Goal: Transaction & Acquisition: Purchase product/service

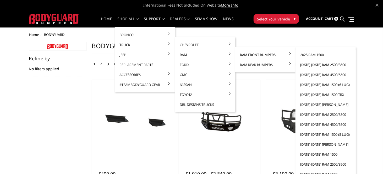
click at [305, 64] on link "[DATE]-[DATE] Ram 2500/3500" at bounding box center [326, 65] width 56 height 10
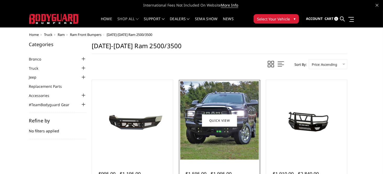
click at [236, 101] on img at bounding box center [219, 120] width 78 height 78
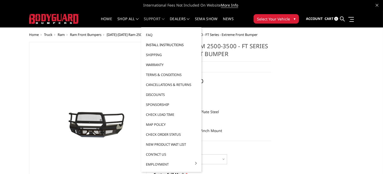
click at [164, 44] on link "Install Instructions" at bounding box center [171, 45] width 56 height 10
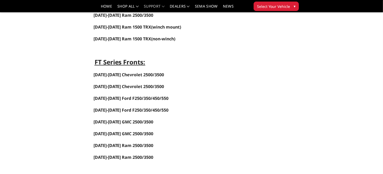
scroll to position [210, 0]
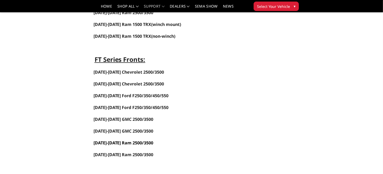
click at [114, 142] on link "[DATE]-[DATE] Ram 2500/3500" at bounding box center [124, 143] width 60 height 6
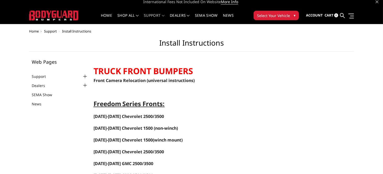
scroll to position [0, 0]
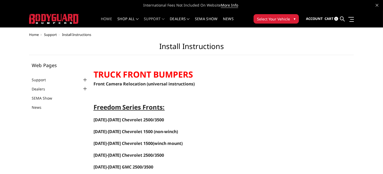
click at [101, 18] on link "Home" at bounding box center [106, 22] width 11 height 10
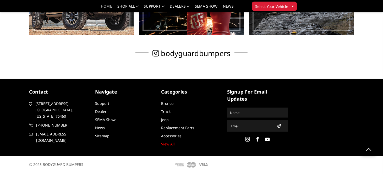
scroll to position [369, 0]
click at [270, 138] on use at bounding box center [267, 139] width 5 height 3
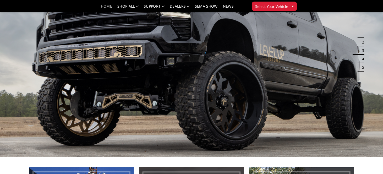
scroll to position [0, 0]
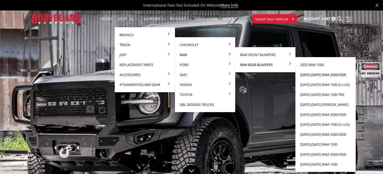
click at [303, 75] on link "[DATE]-[DATE] Ram 2500/3500" at bounding box center [326, 75] width 56 height 10
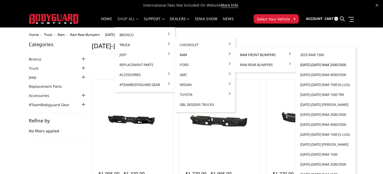
click at [309, 63] on link "[DATE]-[DATE] Ram 2500/3500" at bounding box center [326, 65] width 56 height 10
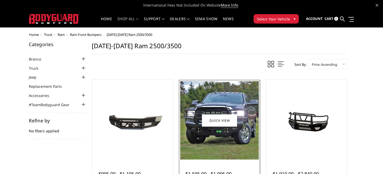
click at [236, 100] on img at bounding box center [219, 120] width 78 height 78
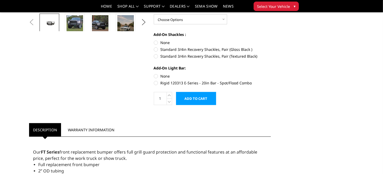
scroll to position [183, 0]
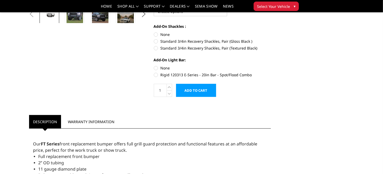
drag, startPoint x: 254, startPoint y: 73, endPoint x: 250, endPoint y: 73, distance: 4.2
click at [241, 73] on label "Rigid 120313 E-Series - 20in Bar - Spot/Flood Combo" at bounding box center [212, 75] width 117 height 6
click at [271, 66] on input "Rigid 120313 E-Series - 20in Bar - Spot/Flood Combo" at bounding box center [271, 65] width 0 height 0
radio input "true"
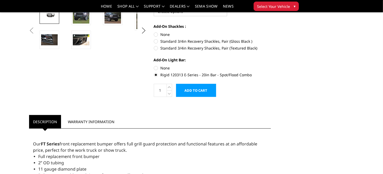
drag, startPoint x: 253, startPoint y: 73, endPoint x: 172, endPoint y: 73, distance: 80.4
click at [173, 73] on label "Rigid 120313 E-Series - 20in Bar - Spot/Flood Combo" at bounding box center [212, 75] width 117 height 6
click at [271, 66] on input "Rigid 120313 E-Series - 20in Bar - Spot/Flood Combo" at bounding box center [271, 65] width 0 height 0
drag, startPoint x: 171, startPoint y: 74, endPoint x: 216, endPoint y: 74, distance: 45.3
click at [216, 74] on label "Rigid 120313 E-Series - 20in Bar - Spot/Flood Combo" at bounding box center [212, 75] width 117 height 6
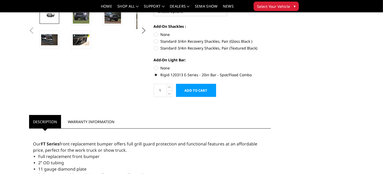
click at [271, 66] on input "Rigid 120313 E-Series - 20in Bar - Spot/Flood Combo" at bounding box center [271, 65] width 0 height 0
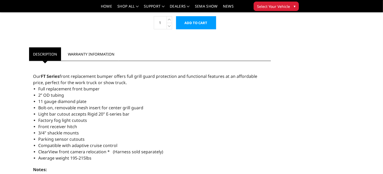
scroll to position [314, 0]
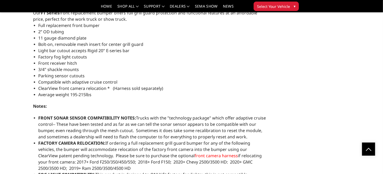
drag, startPoint x: 104, startPoint y: 52, endPoint x: 52, endPoint y: 51, distance: 52.7
click at [52, 51] on span "Light bar cutout accepts Rigid 20" E-series bar" at bounding box center [83, 51] width 91 height 6
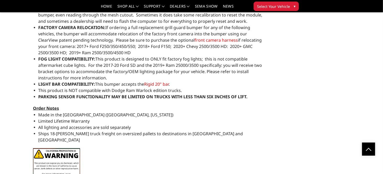
scroll to position [445, 0]
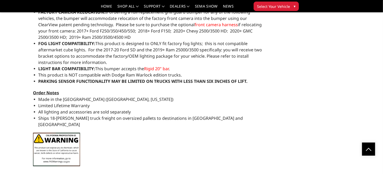
click at [144, 66] on span "Rigid 20" bar" at bounding box center [156, 69] width 25 height 6
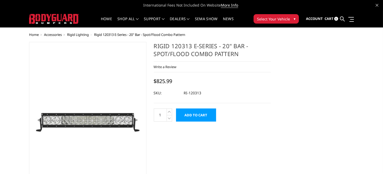
drag, startPoint x: 205, startPoint y: 53, endPoint x: 159, endPoint y: 48, distance: 46.3
click at [167, 52] on h1 "Rigid 120313 E-Series - 20" Bar - Spot/Flood Combo Pattern" at bounding box center [212, 52] width 117 height 20
drag, startPoint x: 161, startPoint y: 46, endPoint x: 182, endPoint y: 47, distance: 20.2
click at [179, 46] on h1 "Rigid 120313 E-Series - 20" Bar - Spot/Flood Combo Pattern" at bounding box center [212, 52] width 117 height 20
